Goal: Information Seeking & Learning: Learn about a topic

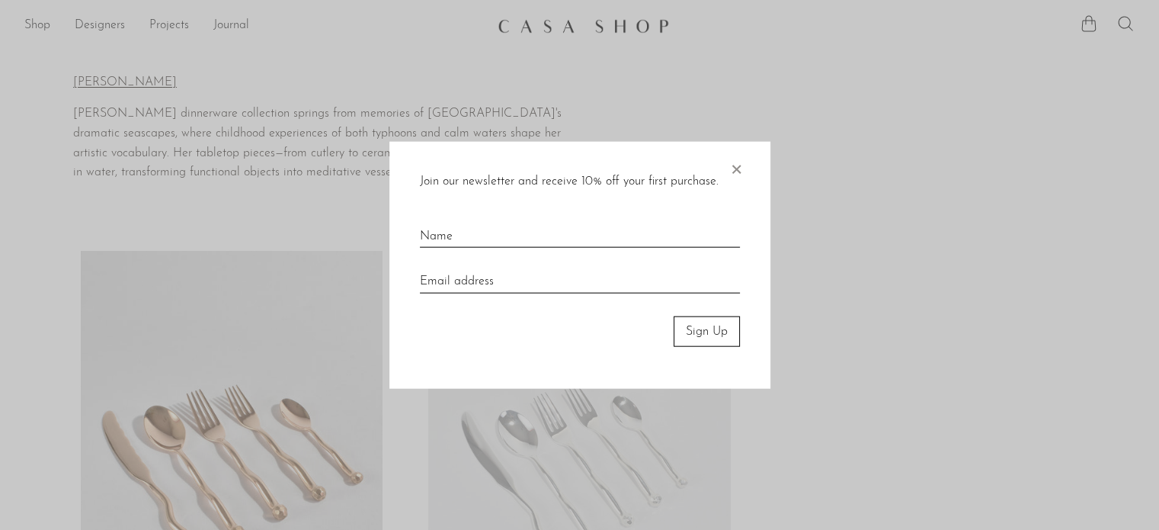
click at [738, 172] on span "×" at bounding box center [735, 165] width 15 height 49
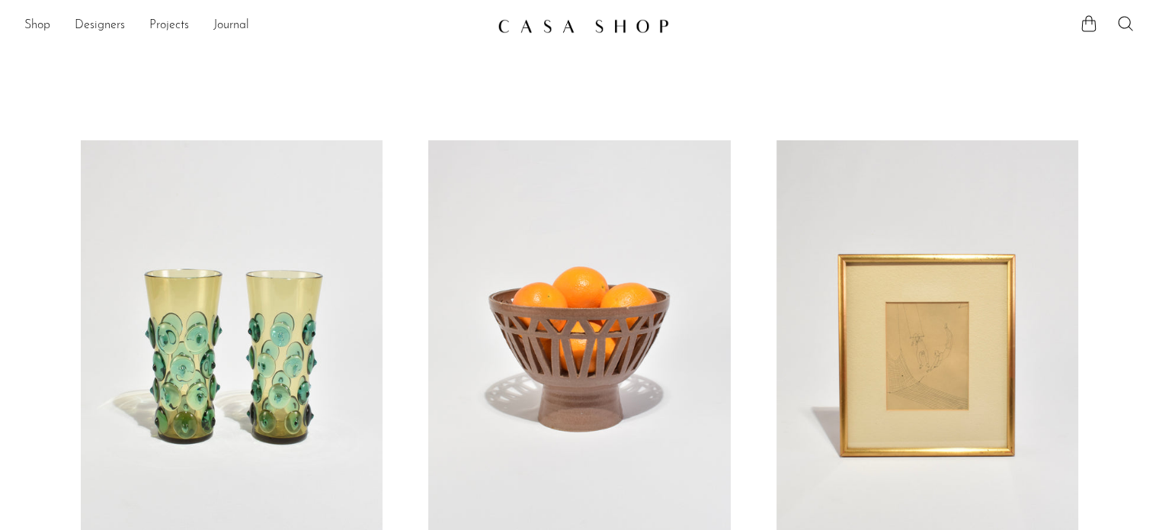
click at [1121, 30] on icon at bounding box center [1125, 23] width 18 height 18
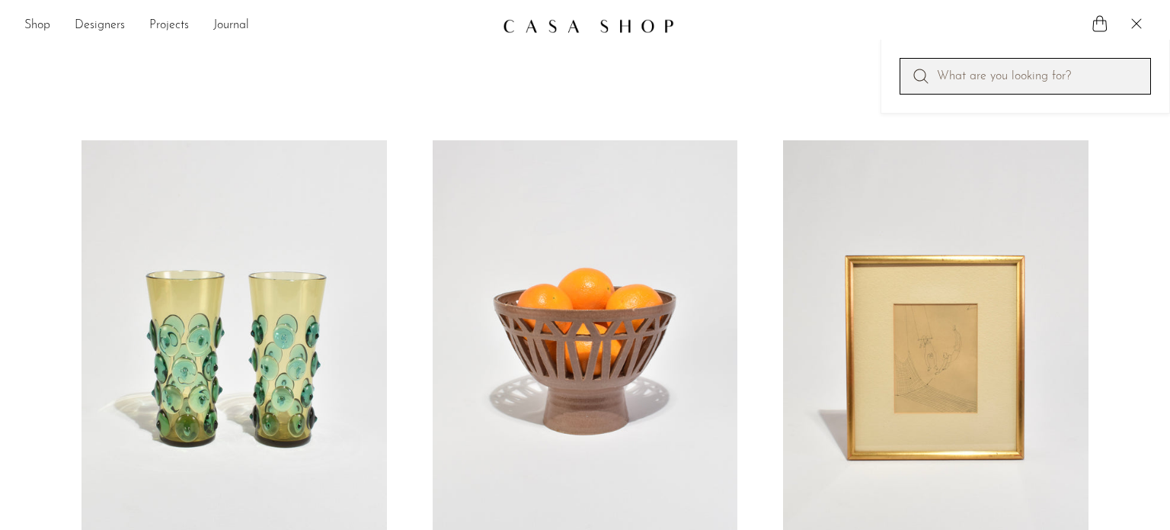
click at [1018, 74] on input "Perform a search" at bounding box center [1025, 76] width 251 height 37
type input "box"
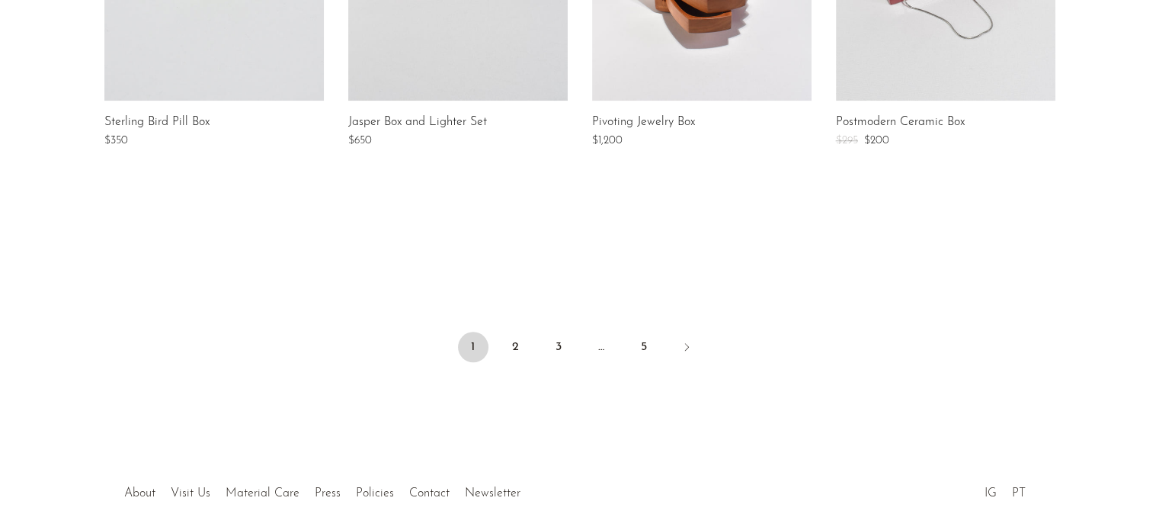
scroll to position [1295, 0]
click at [509, 344] on link "2" at bounding box center [516, 346] width 30 height 30
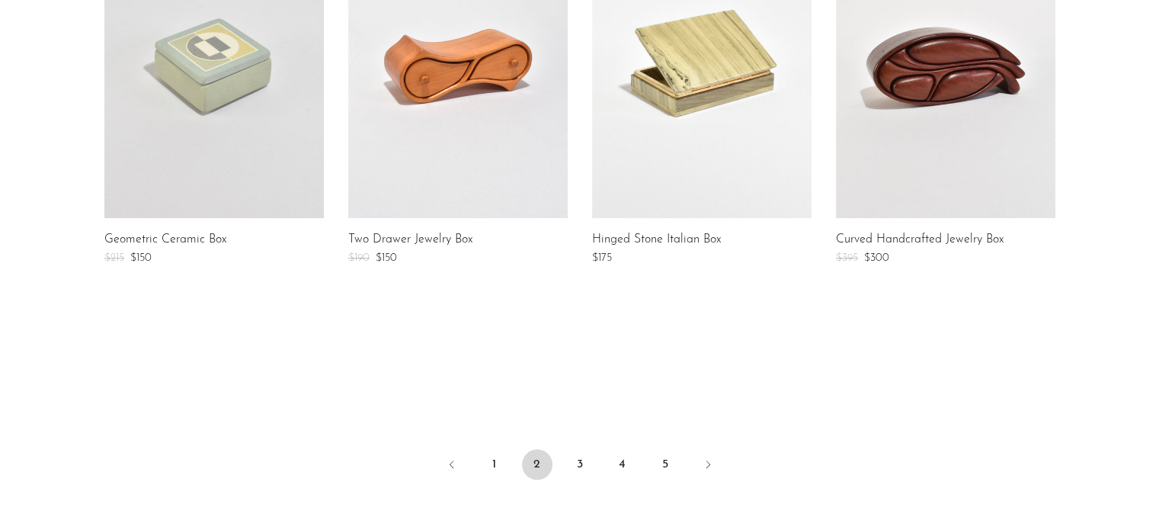
scroll to position [1219, 0]
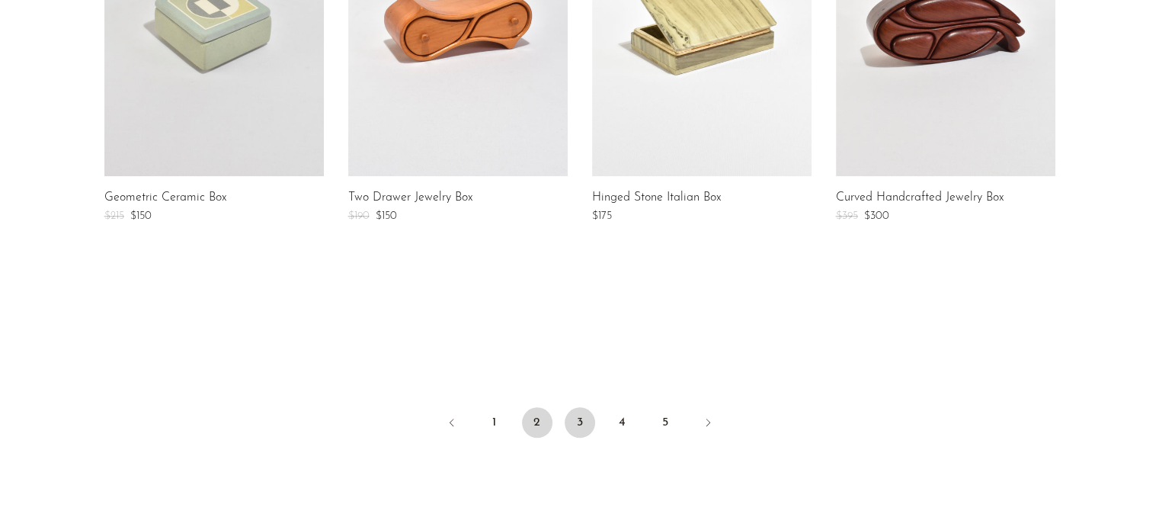
click at [588, 418] on link "3" at bounding box center [580, 422] width 30 height 30
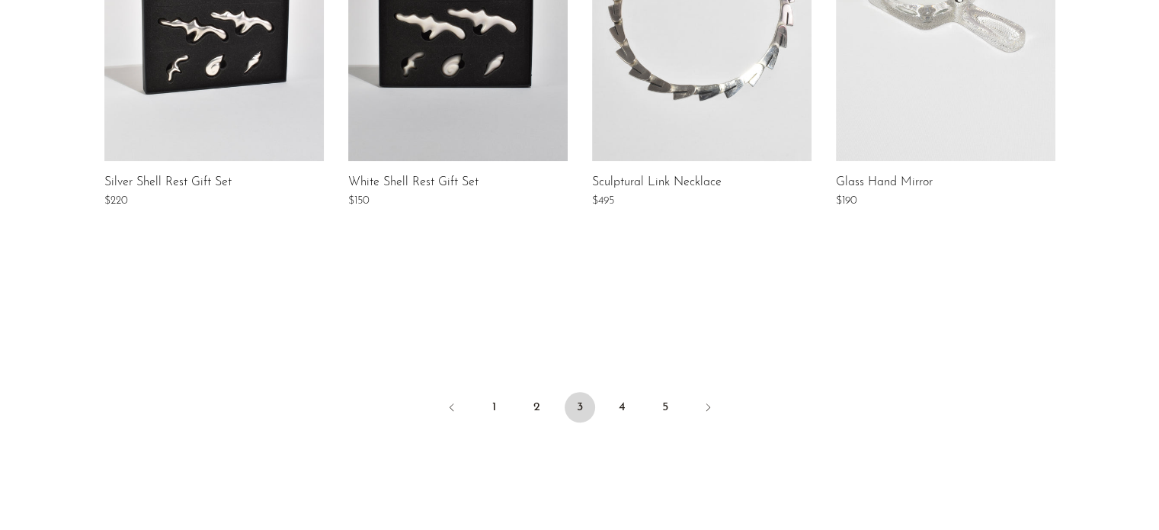
scroll to position [1295, 0]
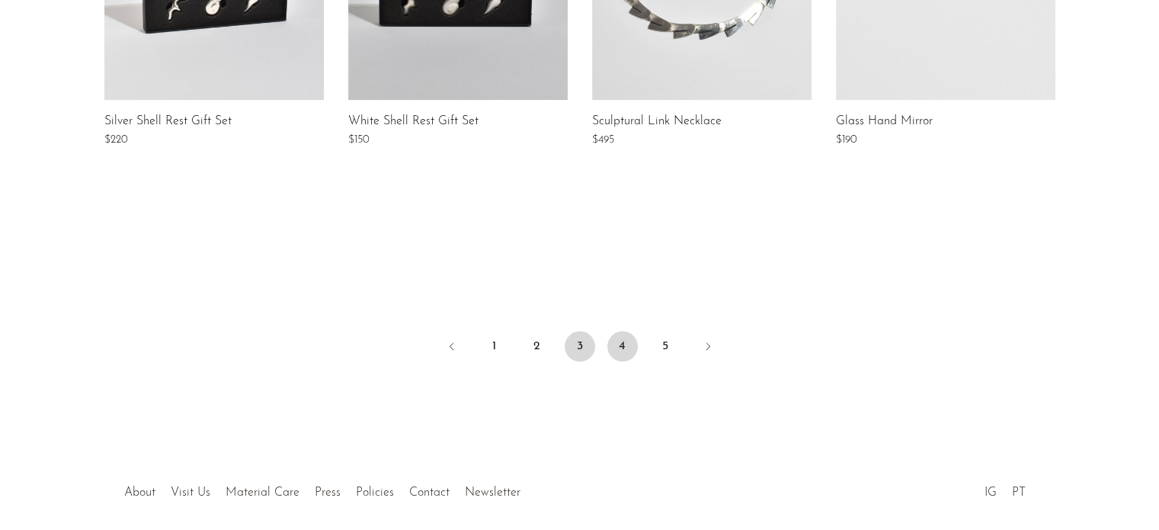
click at [623, 342] on link "4" at bounding box center [622, 346] width 30 height 30
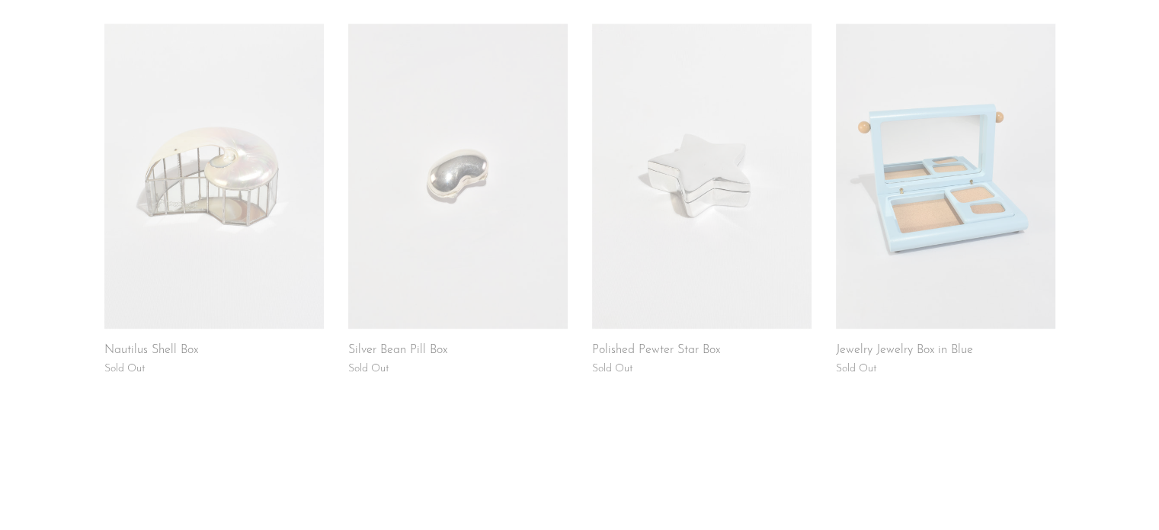
scroll to position [1359, 0]
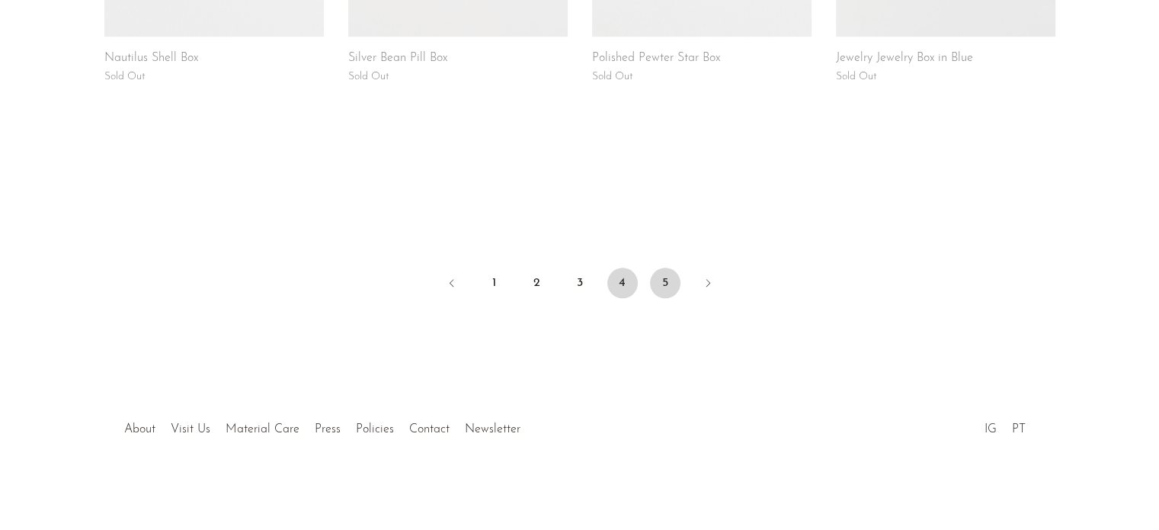
click at [655, 289] on link "5" at bounding box center [665, 282] width 30 height 30
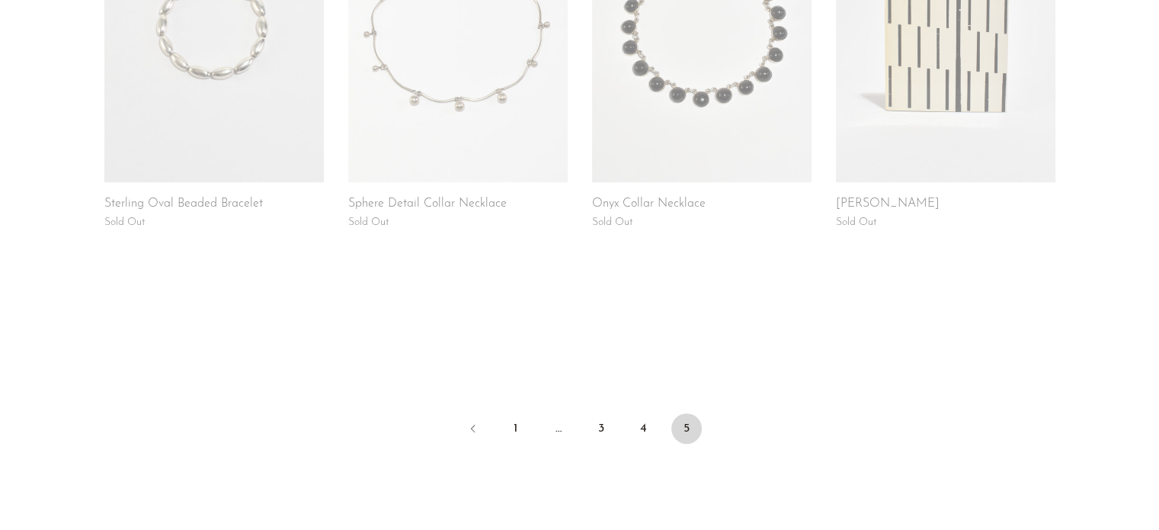
scroll to position [762, 0]
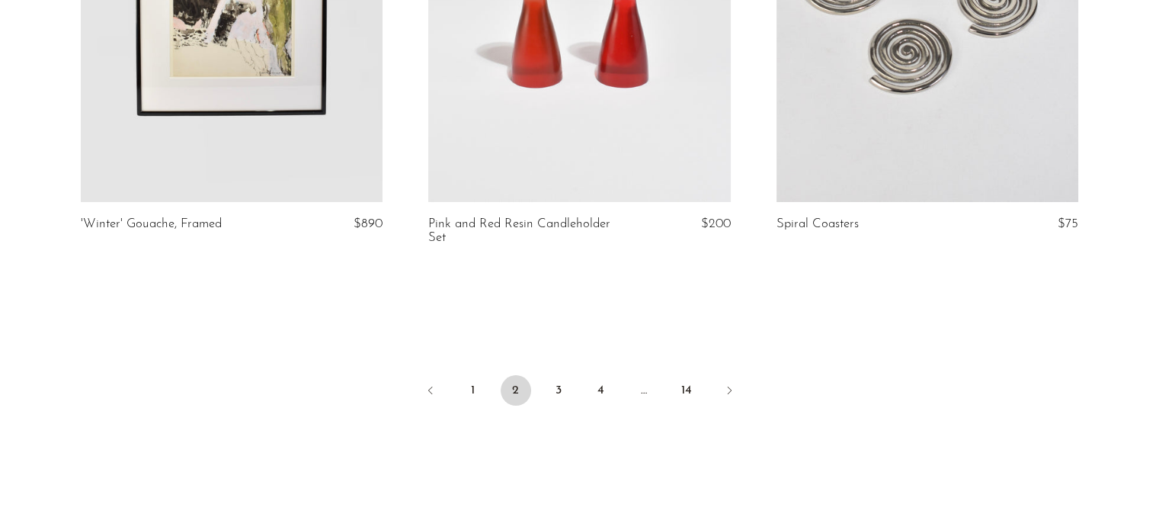
scroll to position [5791, 0]
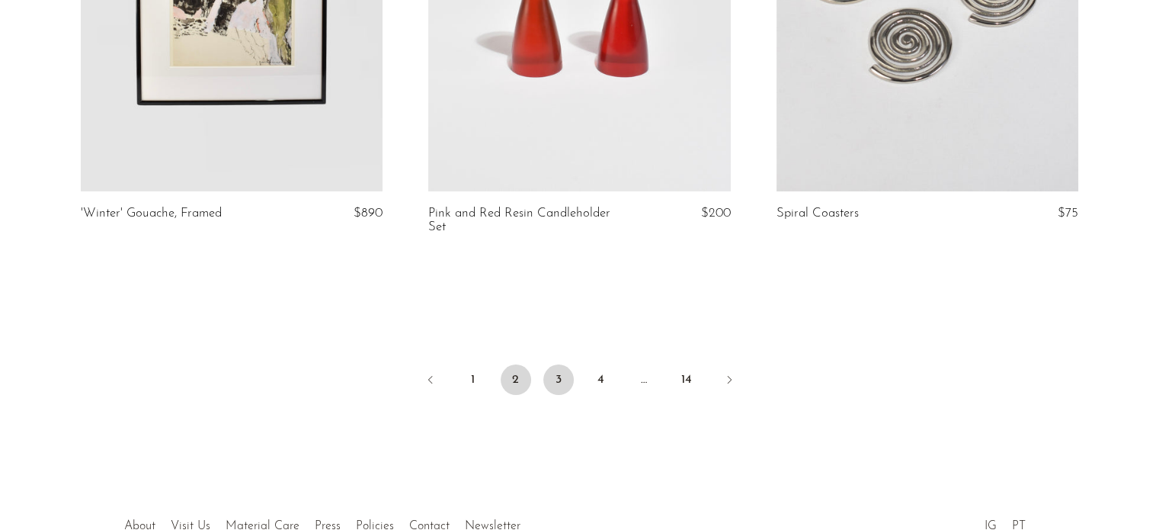
click at [554, 377] on link "3" at bounding box center [558, 379] width 30 height 30
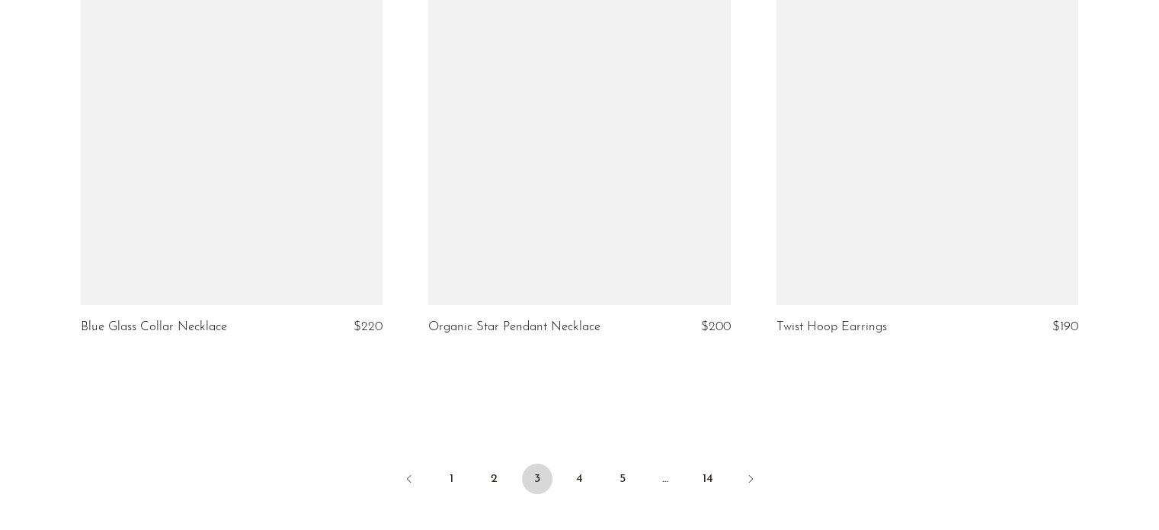
scroll to position [5715, 0]
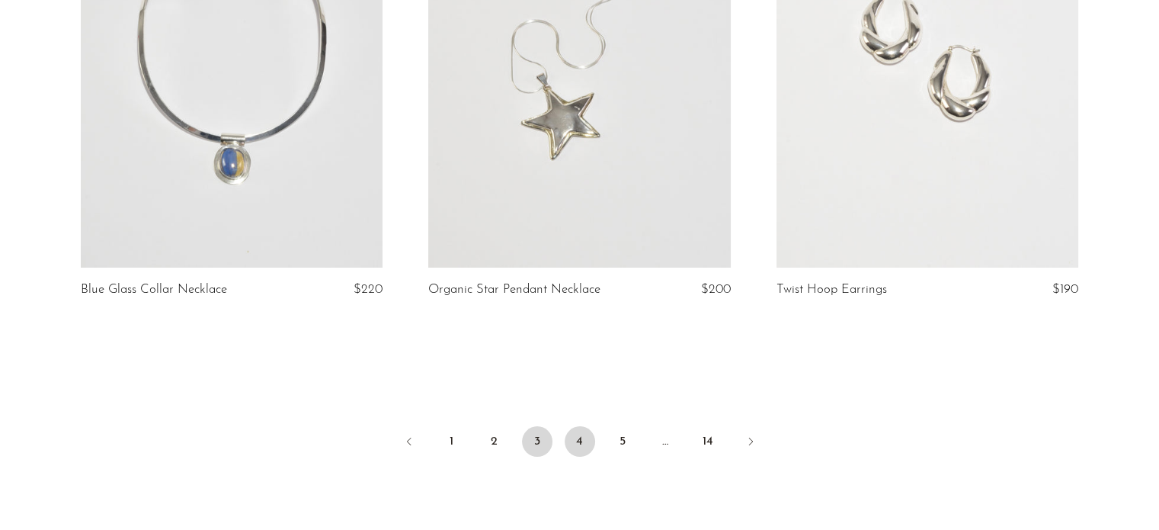
click at [579, 426] on link "4" at bounding box center [580, 441] width 30 height 30
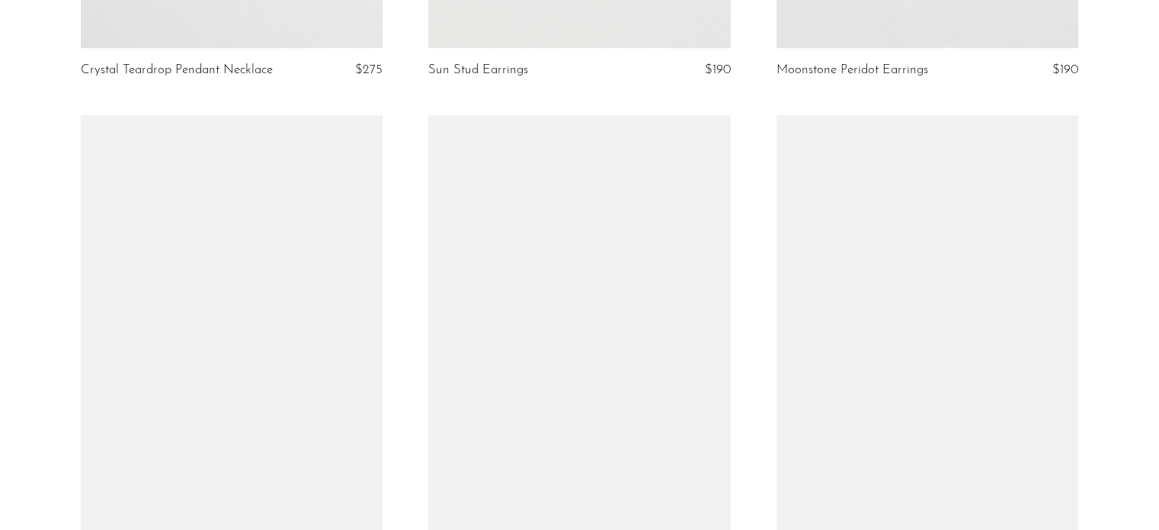
scroll to position [1067, 0]
